Goal: Task Accomplishment & Management: Use online tool/utility

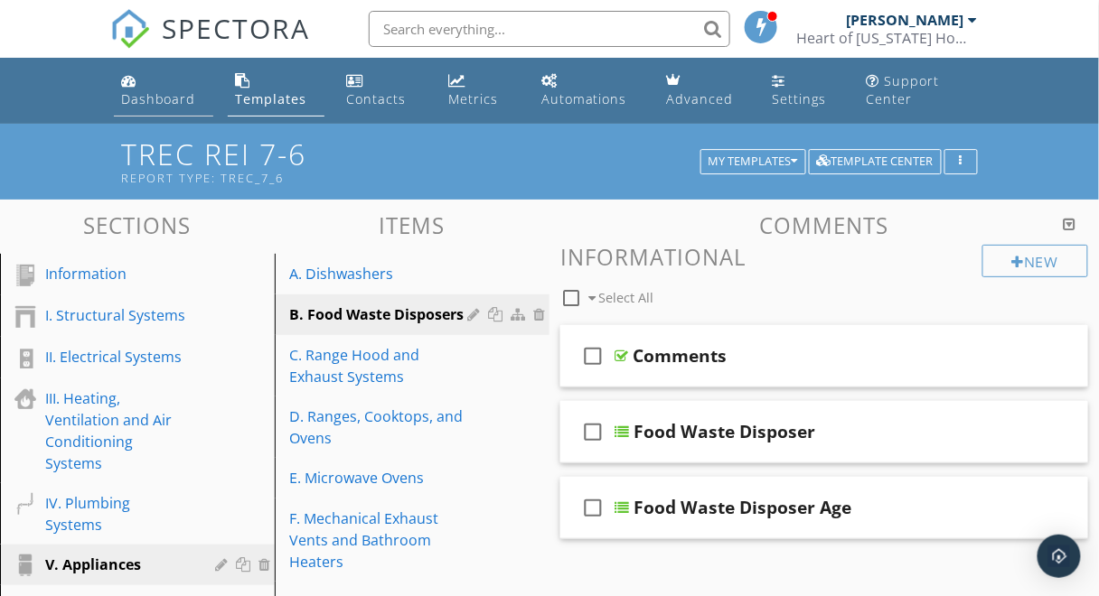
click at [151, 91] on div "Dashboard" at bounding box center [158, 98] width 75 height 17
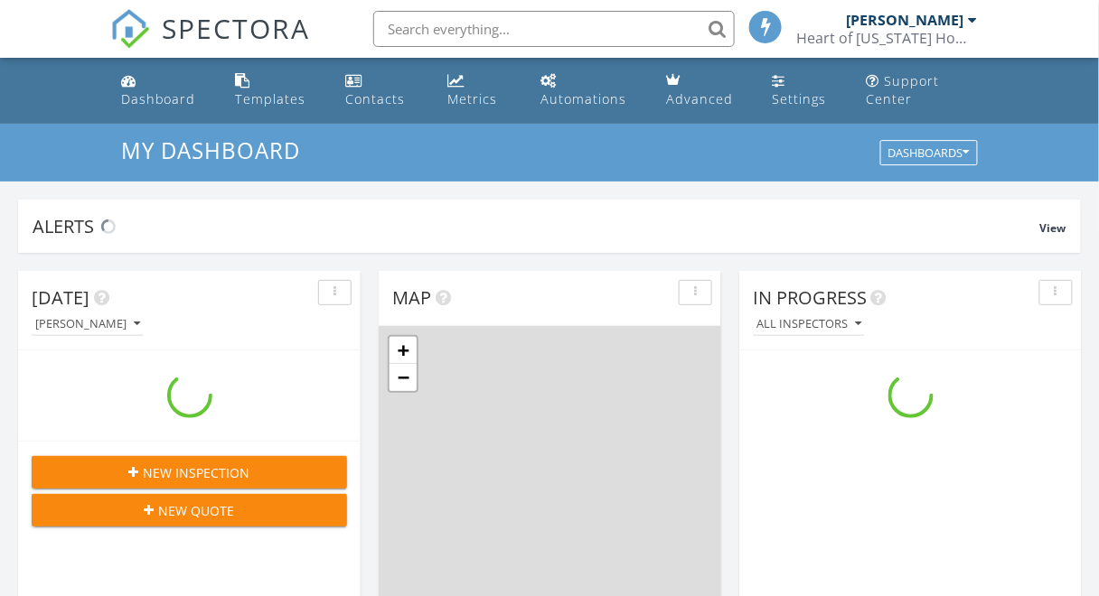
scroll to position [1667, 1121]
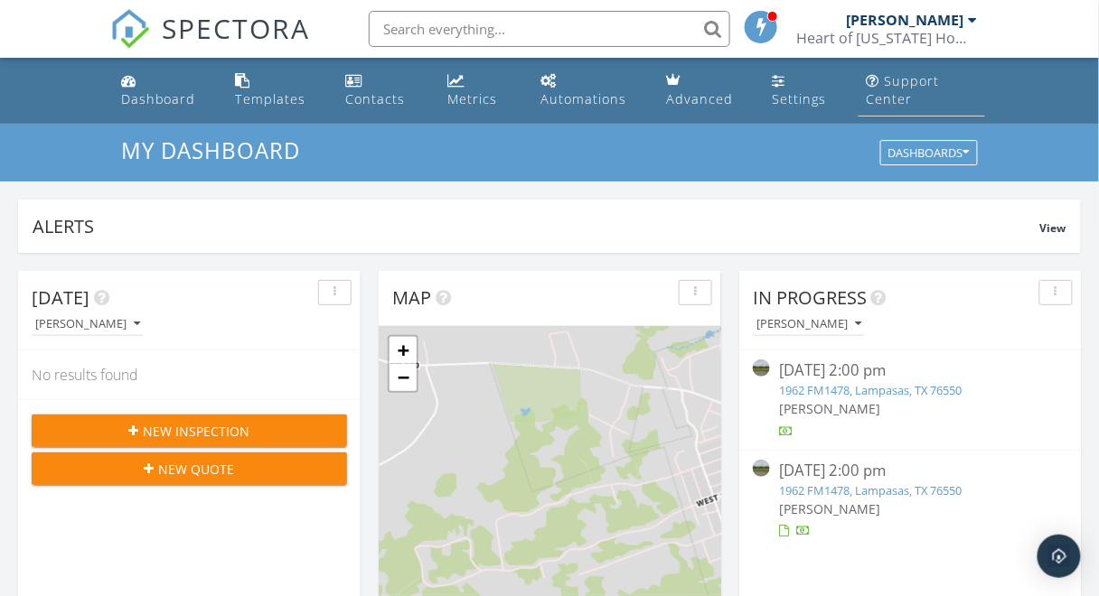
click at [883, 78] on link "Support Center" at bounding box center [922, 91] width 127 height 52
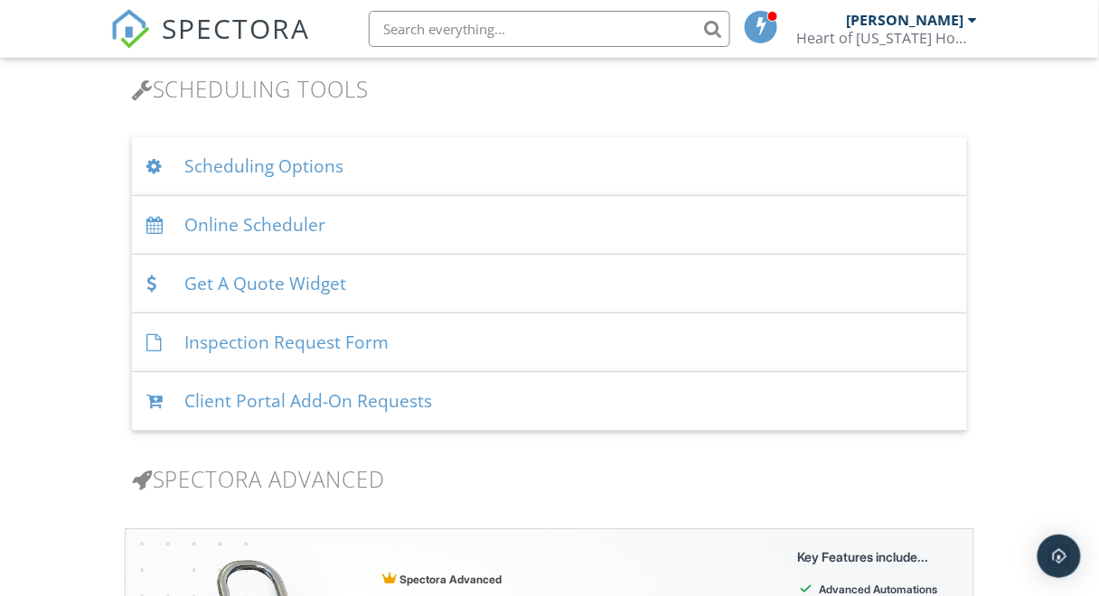
scroll to position [1176, 0]
click at [333, 268] on div "Get A Quote Widget" at bounding box center [550, 282] width 836 height 59
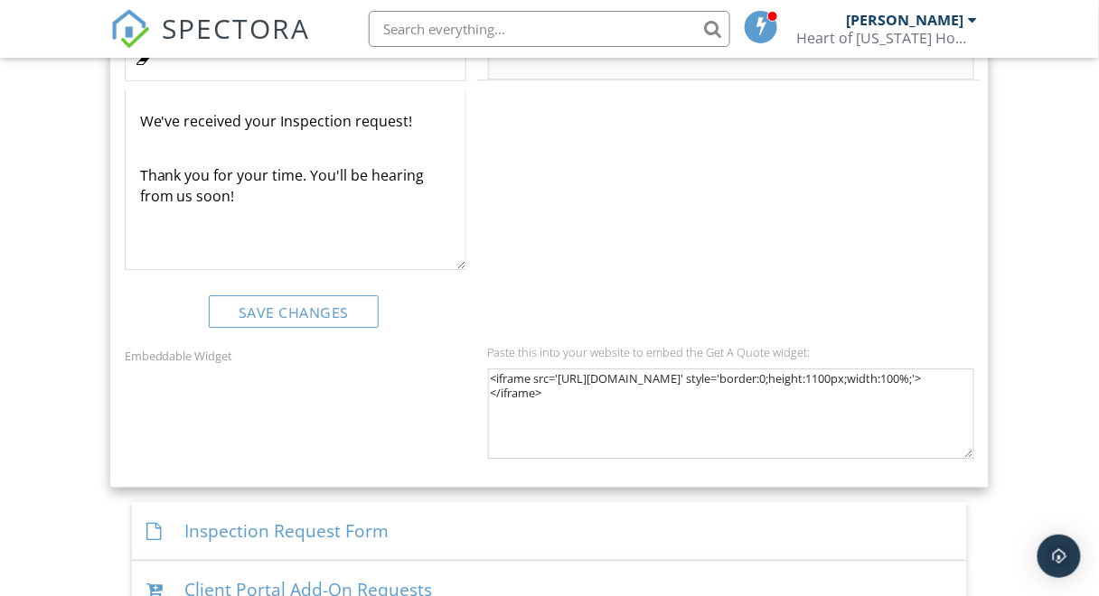
scroll to position [3022, 0]
click at [482, 361] on div "Paste this into your website to embed the Get A Quote widget: <iframe src='http…" at bounding box center [731, 410] width 509 height 127
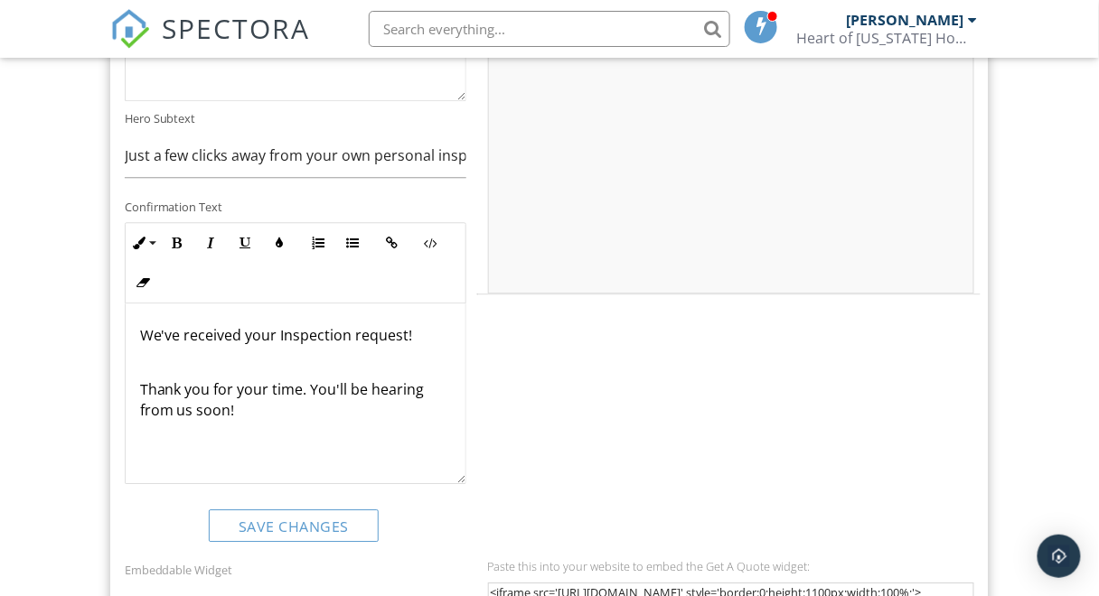
scroll to position [2808, 0]
click at [430, 239] on icon "button" at bounding box center [431, 245] width 13 height 13
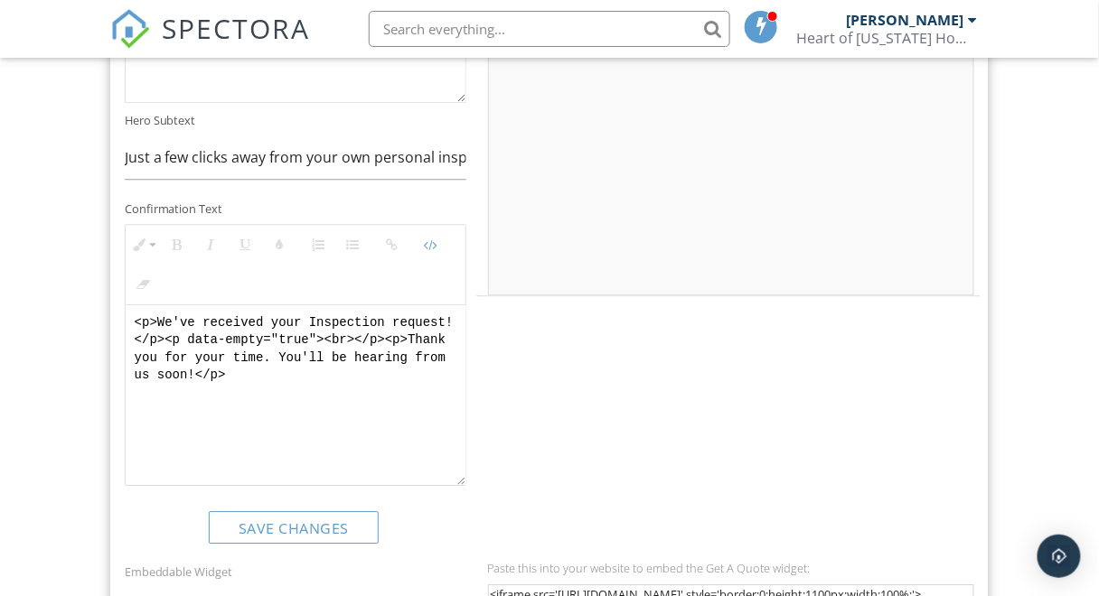
click at [511, 352] on div "Below you can customize the colors and text for this widget. After you make cha…" at bounding box center [550, 38] width 872 height 1031
click at [396, 239] on icon "button" at bounding box center [392, 245] width 13 height 13
